Goal: Information Seeking & Learning: Learn about a topic

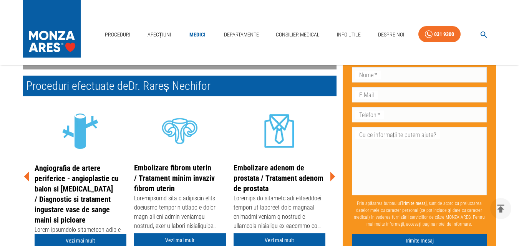
scroll to position [154, 0]
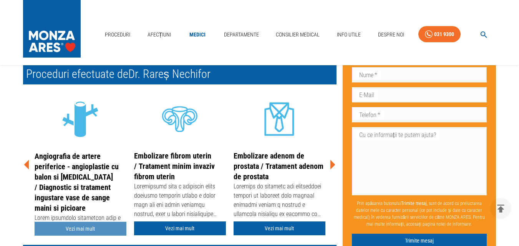
click at [63, 230] on link "Vezi mai mult" at bounding box center [81, 229] width 92 height 14
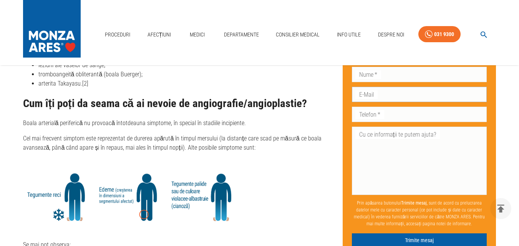
scroll to position [1115, 0]
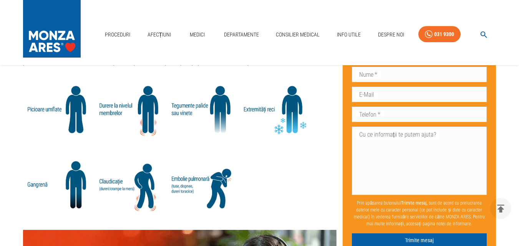
scroll to position [846, 0]
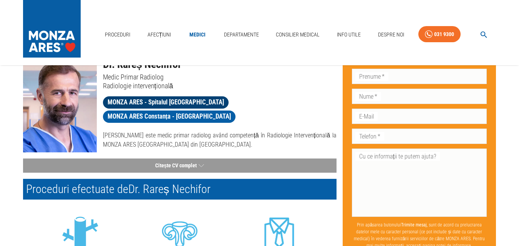
click at [127, 102] on span "MONZA ARES - Spitalul [GEOGRAPHIC_DATA]" at bounding box center [166, 103] width 126 height 10
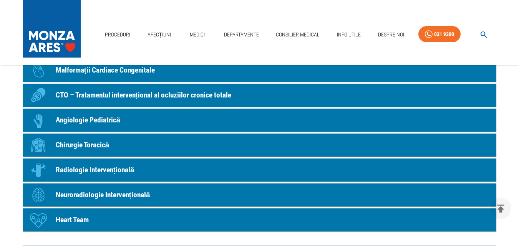
scroll to position [846, 0]
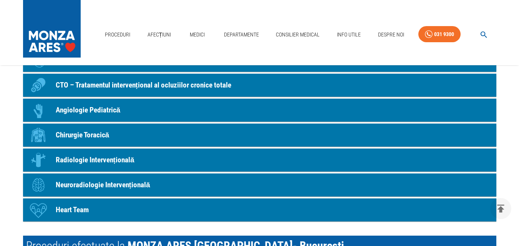
click at [131, 11] on div "Proceduri Afecțiuni Medici Departamente Consilier Medical Info Utile Despre Noi…" at bounding box center [259, 32] width 519 height 65
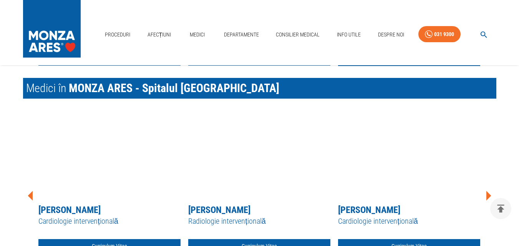
scroll to position [1192, 0]
